Goal: Download file/media

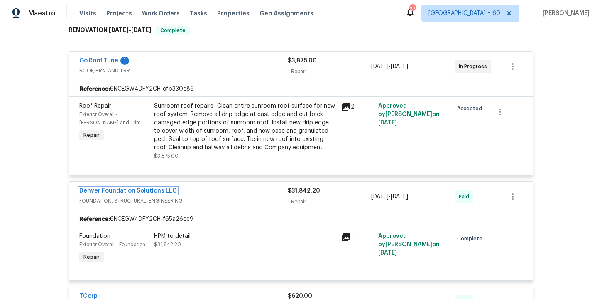
scroll to position [233, 0]
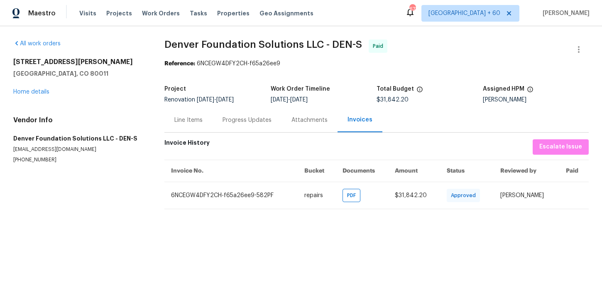
click at [256, 123] on div "Progress Updates" at bounding box center [247, 120] width 49 height 8
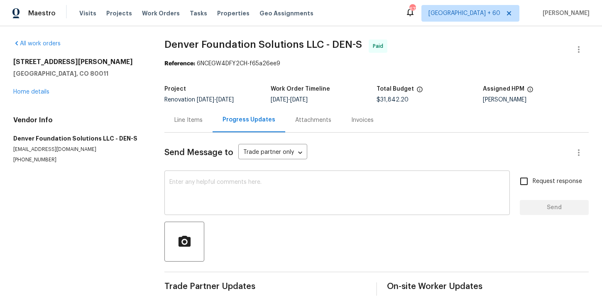
scroll to position [10, 0]
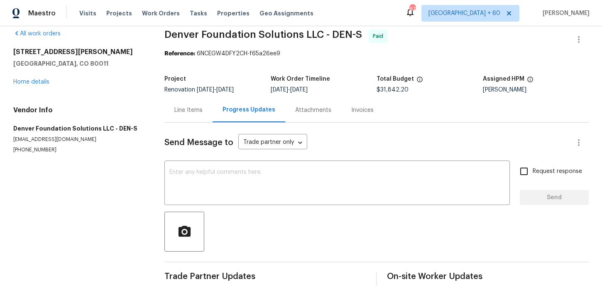
click at [356, 113] on div "Invoices" at bounding box center [362, 110] width 22 height 8
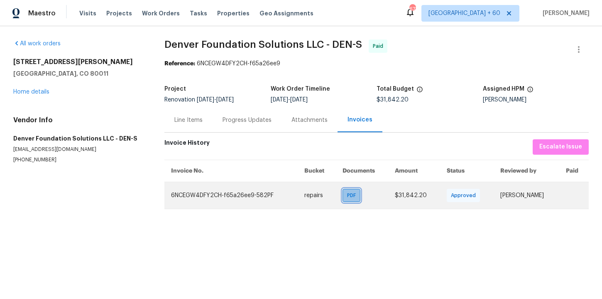
click at [347, 196] on span "PDF" at bounding box center [353, 195] width 12 height 8
